Goal: Navigation & Orientation: Understand site structure

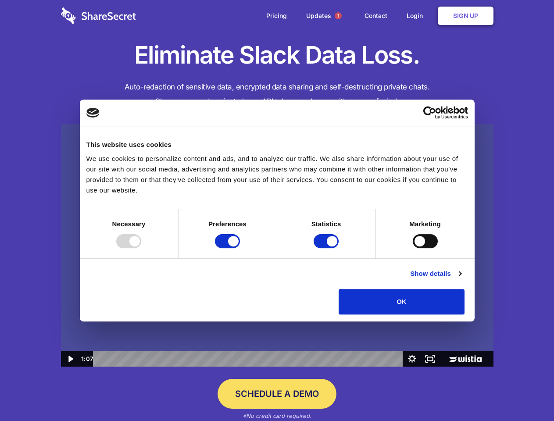
click at [277, 211] on img at bounding box center [277, 245] width 432 height 243
click at [141, 248] on div at bounding box center [128, 241] width 25 height 14
click at [240, 248] on input "Preferences" at bounding box center [227, 241] width 25 height 14
checkbox input "false"
click at [327, 248] on input "Statistics" at bounding box center [326, 241] width 25 height 14
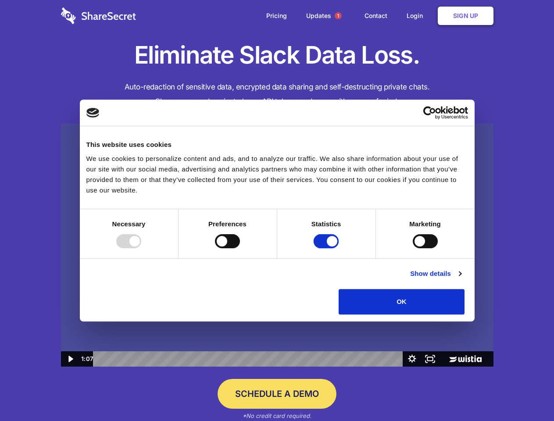
checkbox input "false"
click at [413, 248] on input "Marketing" at bounding box center [425, 241] width 25 height 14
checkbox input "true"
